Goal: Transaction & Acquisition: Purchase product/service

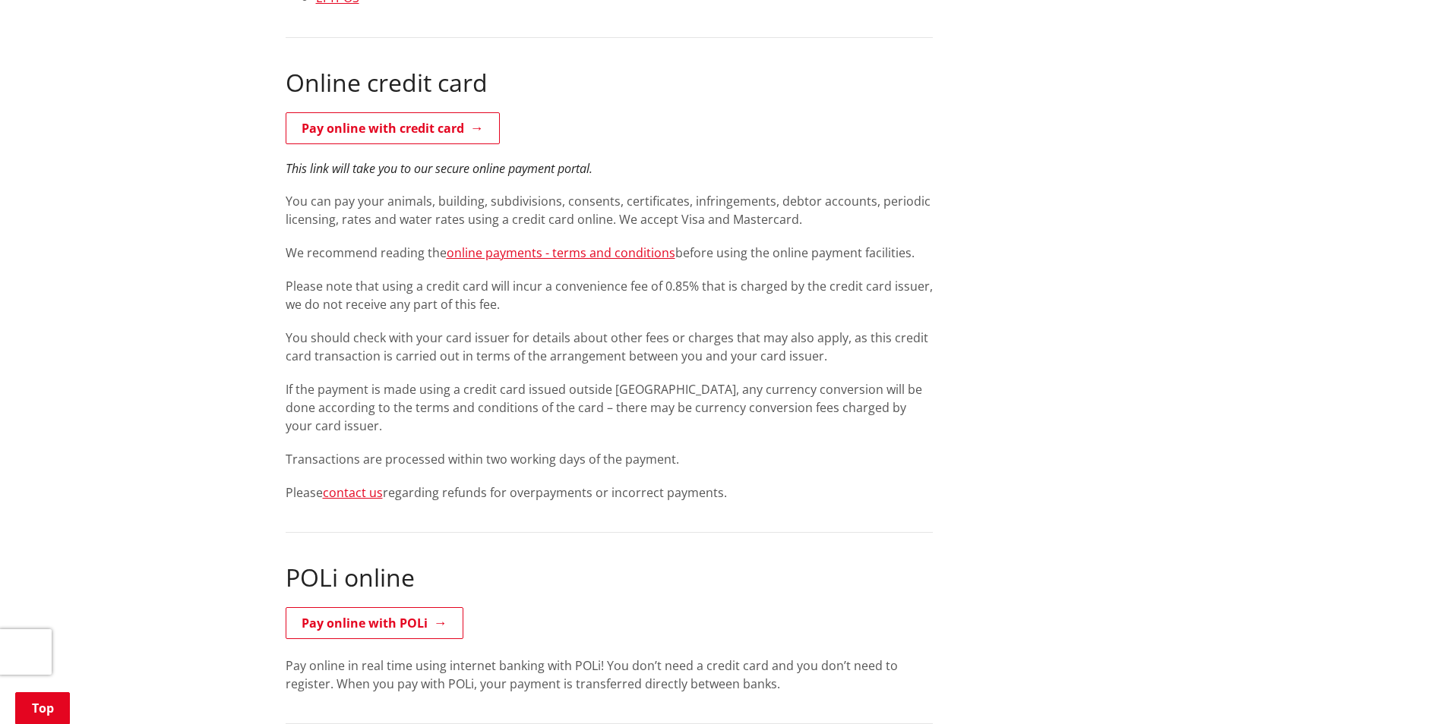
scroll to position [683, 0]
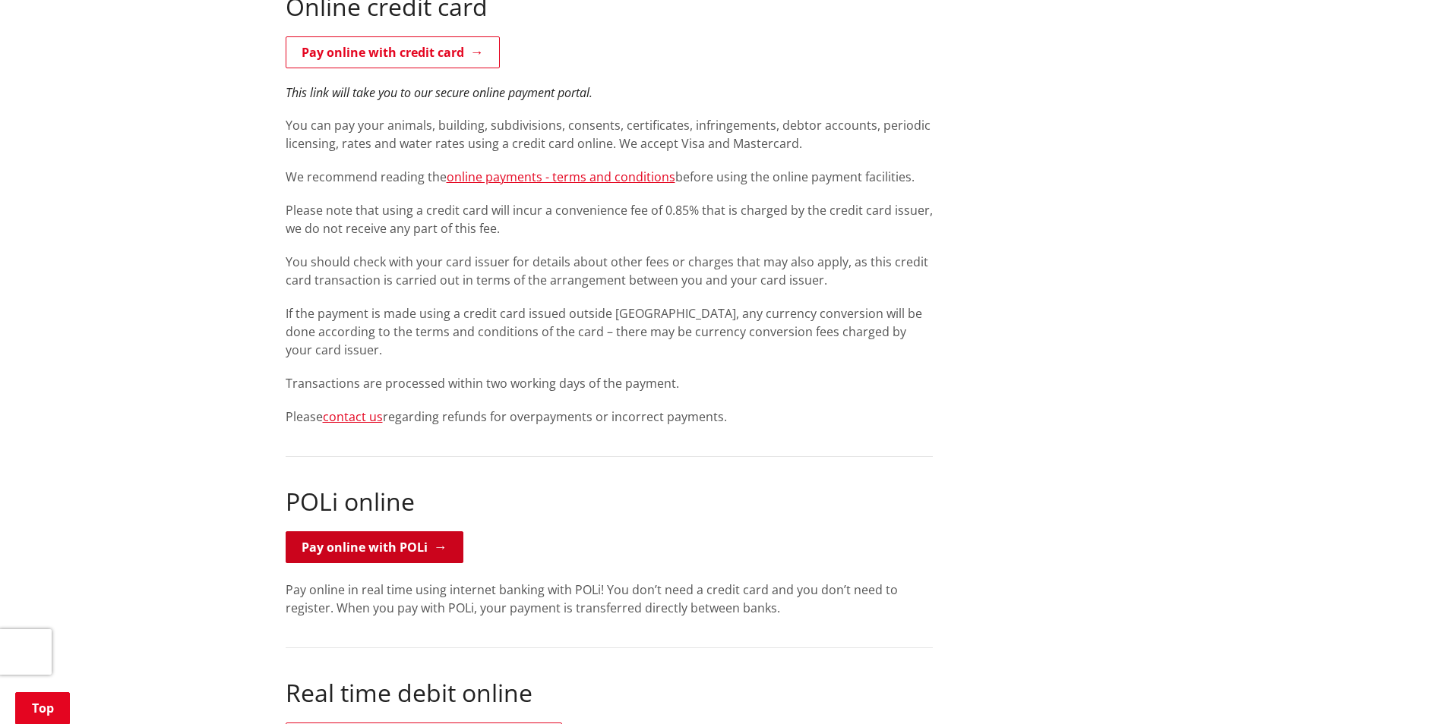
click at [386, 545] on link "Pay online with POLi" at bounding box center [375, 548] width 178 height 32
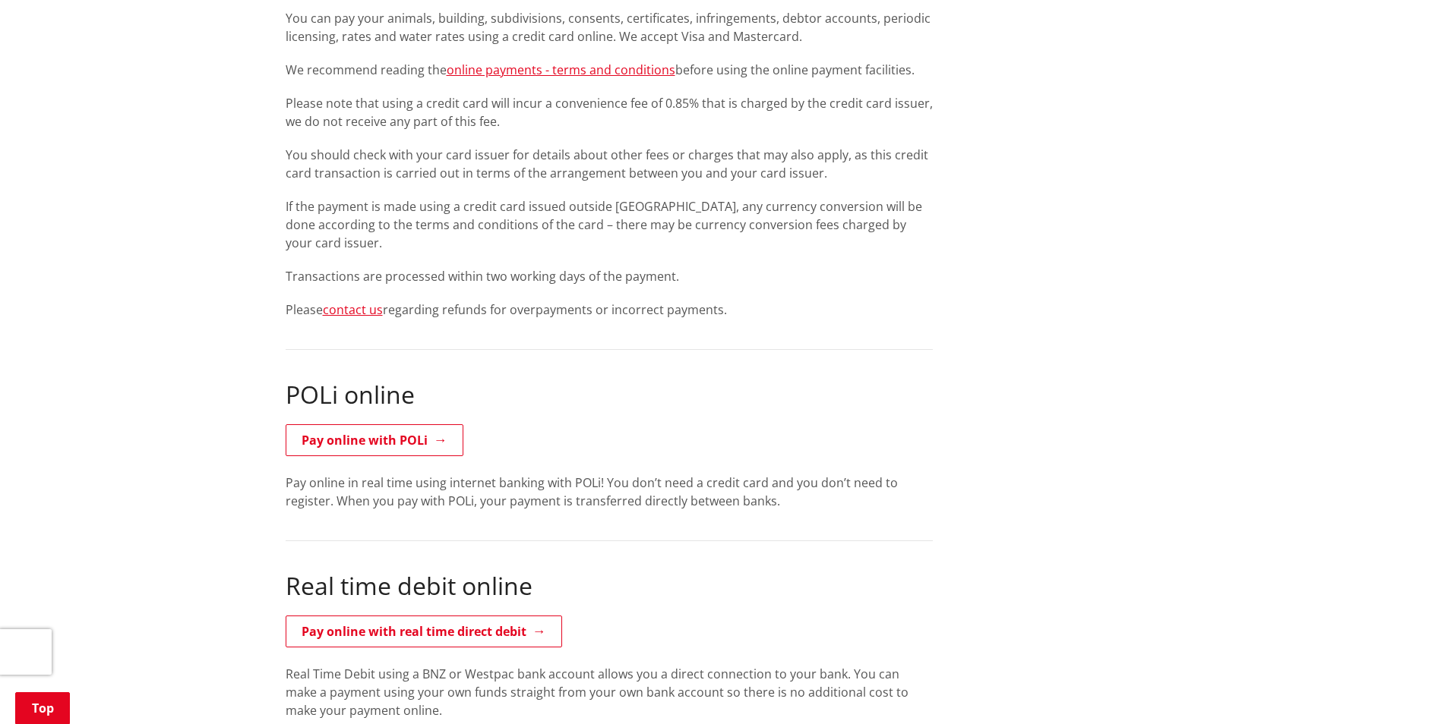
scroll to position [835, 0]
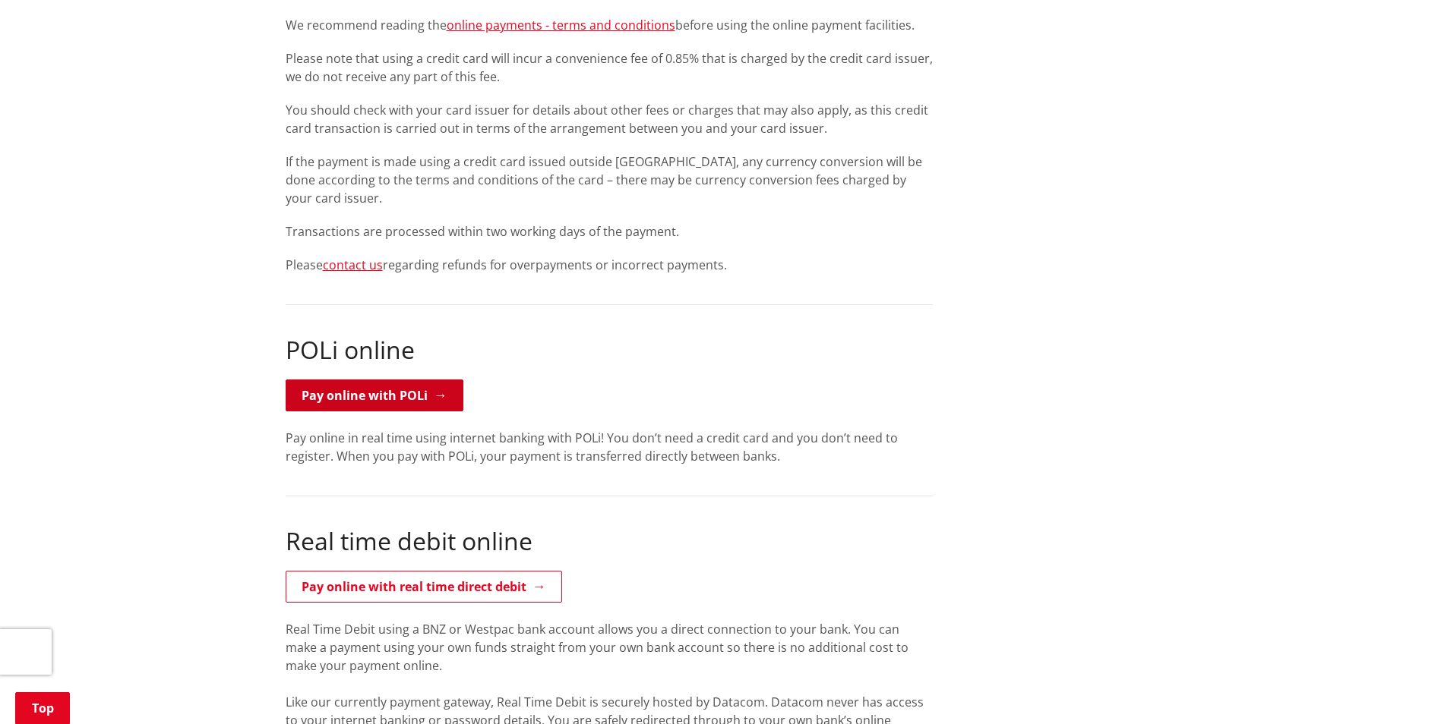
click at [404, 394] on link "Pay online with POLi" at bounding box center [375, 396] width 178 height 32
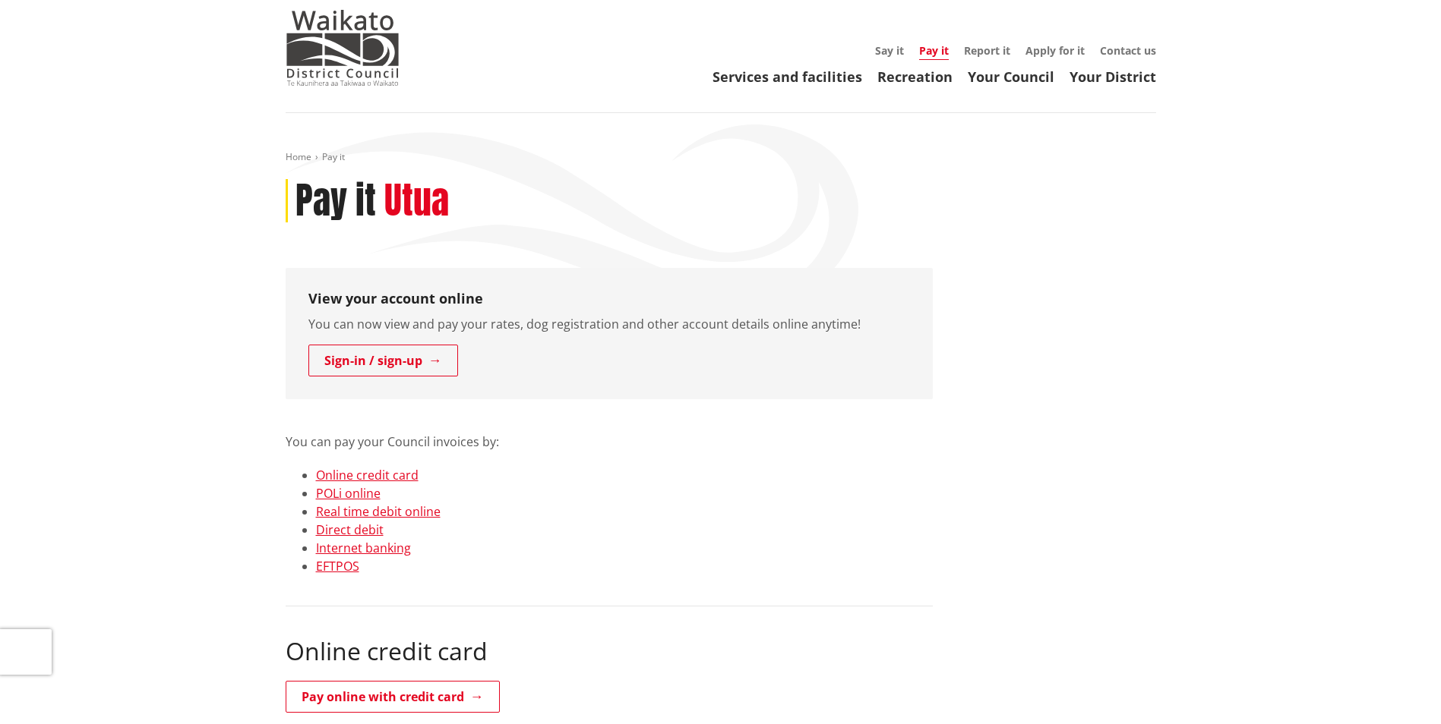
scroll to position [76, 0]
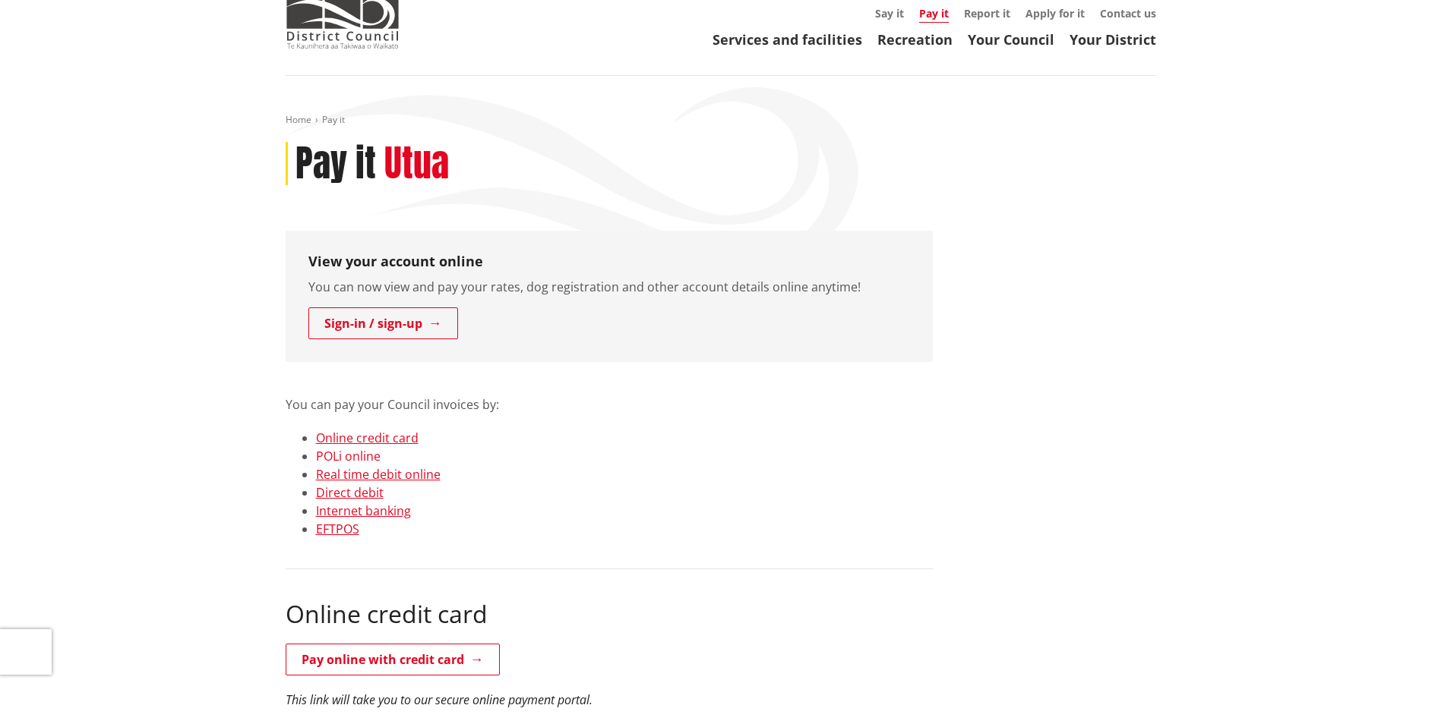
click at [349, 450] on link "POLi online" at bounding box center [348, 456] width 65 height 17
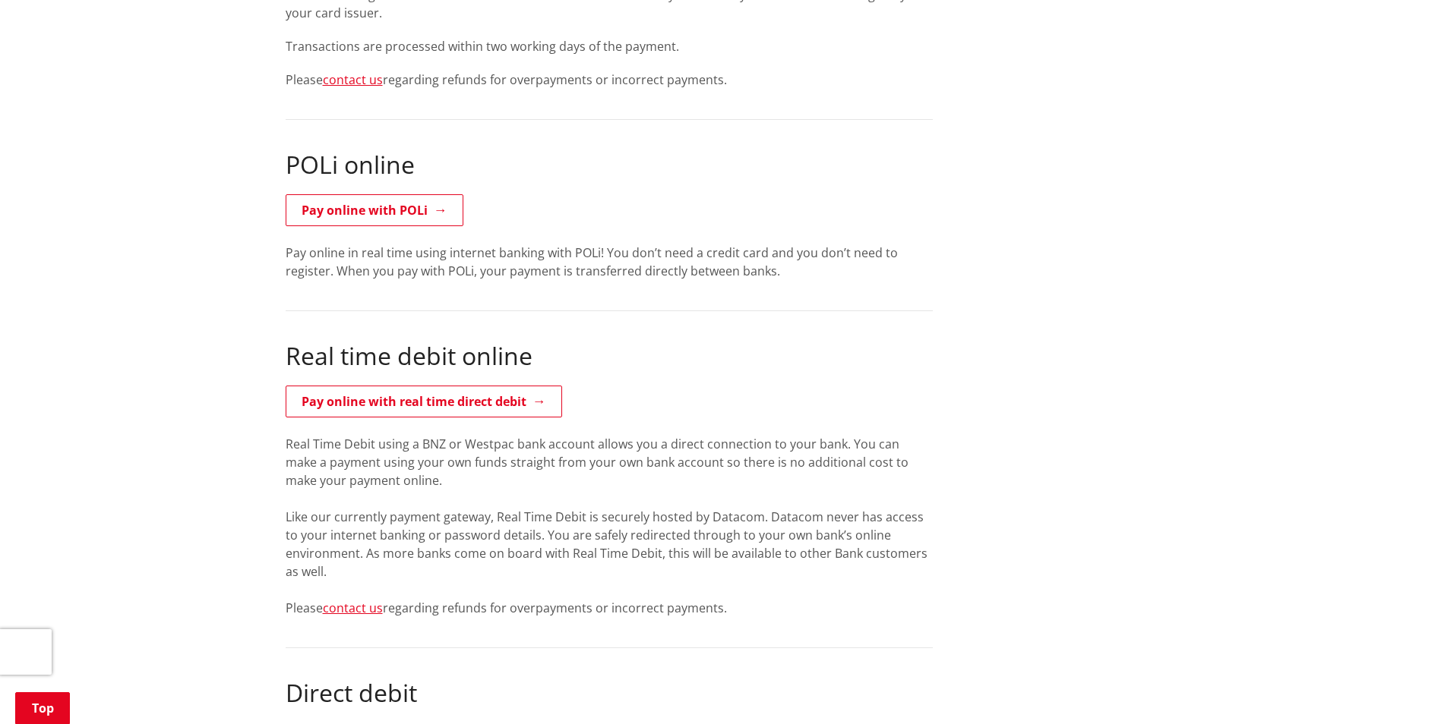
scroll to position [1019, 0]
click at [430, 206] on link "Pay online with POLi" at bounding box center [375, 212] width 178 height 32
